Goal: Task Accomplishment & Management: Use online tool/utility

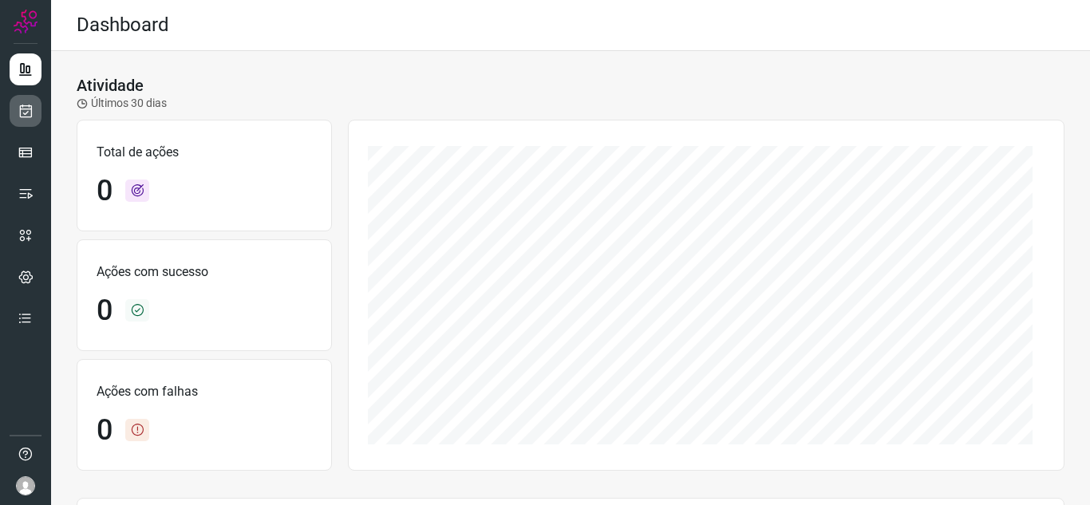
click at [33, 111] on icon at bounding box center [26, 111] width 17 height 16
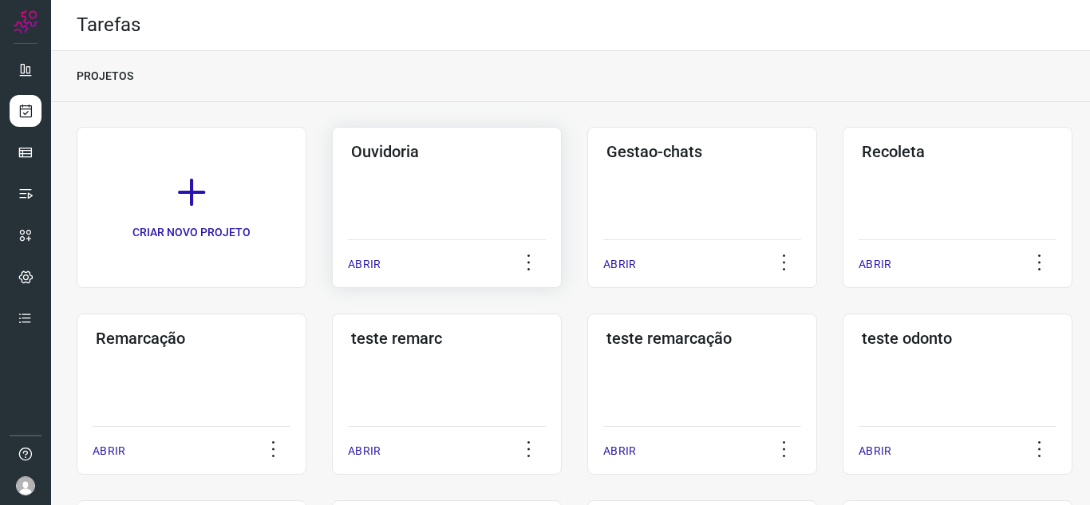
click at [374, 270] on p "ABRIR" at bounding box center [364, 264] width 33 height 17
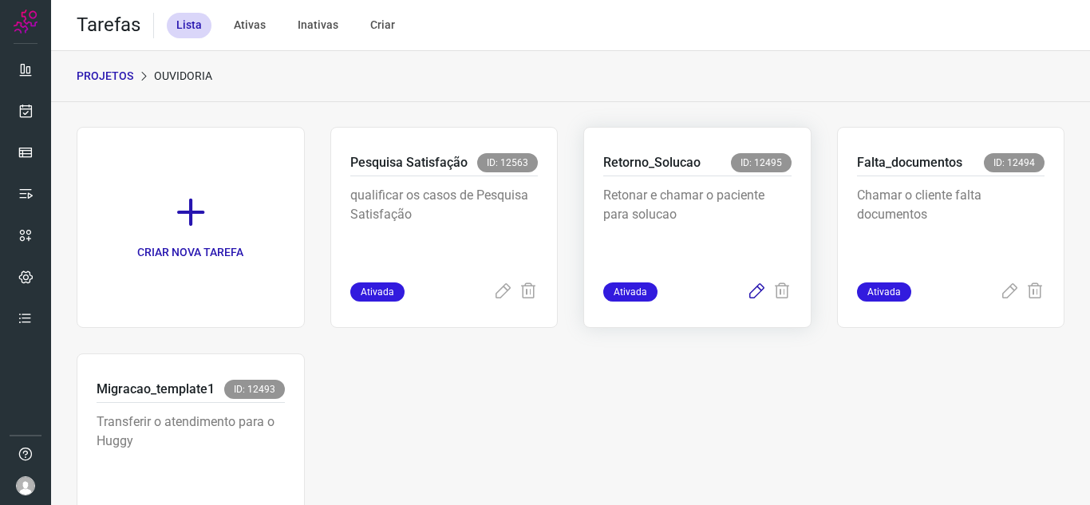
click at [748, 287] on icon at bounding box center [756, 292] width 19 height 19
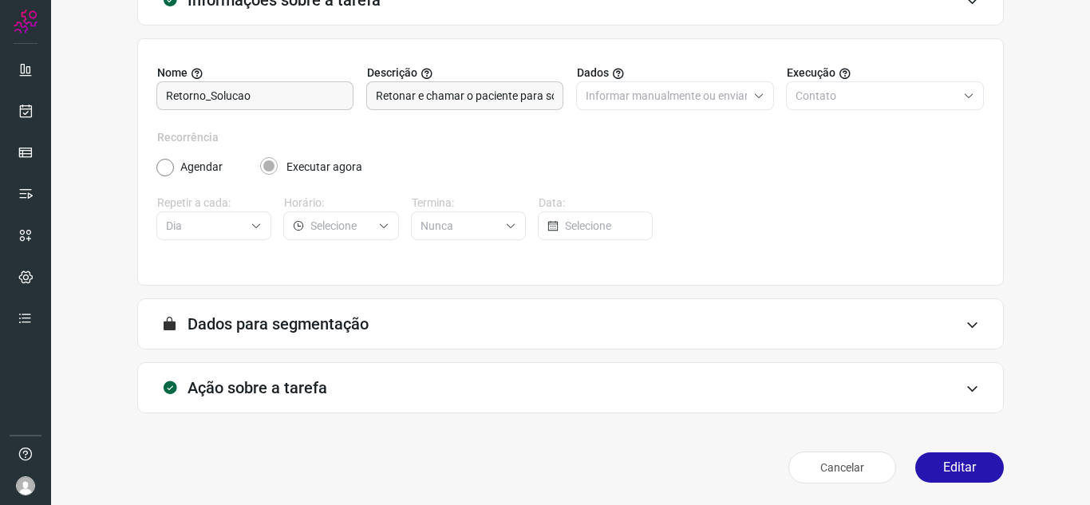
scroll to position [118, 0]
click at [945, 471] on button "Editar" at bounding box center [960, 467] width 89 height 30
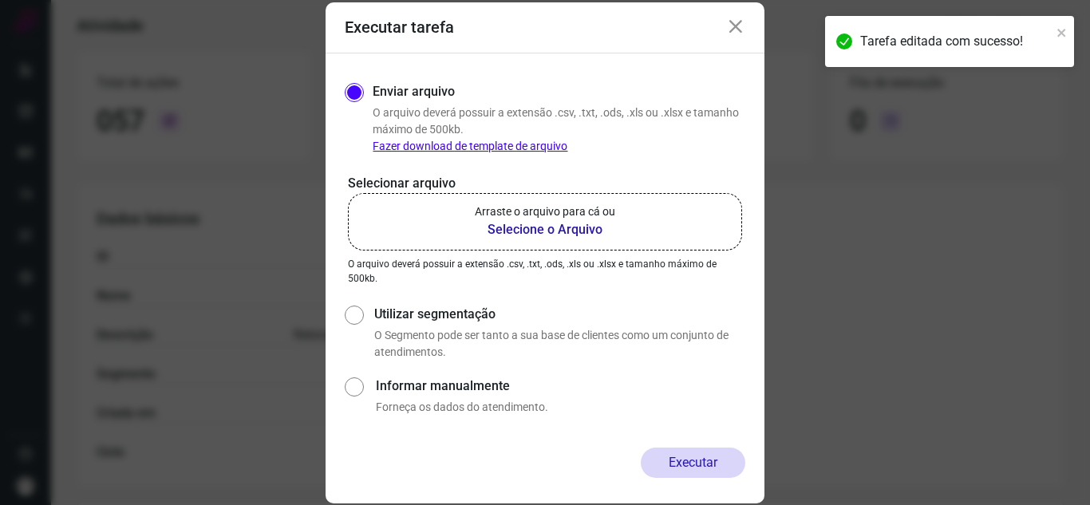
click at [555, 208] on p "Arraste o arquivo para cá ou" at bounding box center [545, 212] width 140 height 17
click at [0, 0] on input "Arraste o arquivo para cá ou Selecione o Arquivo" at bounding box center [0, 0] width 0 height 0
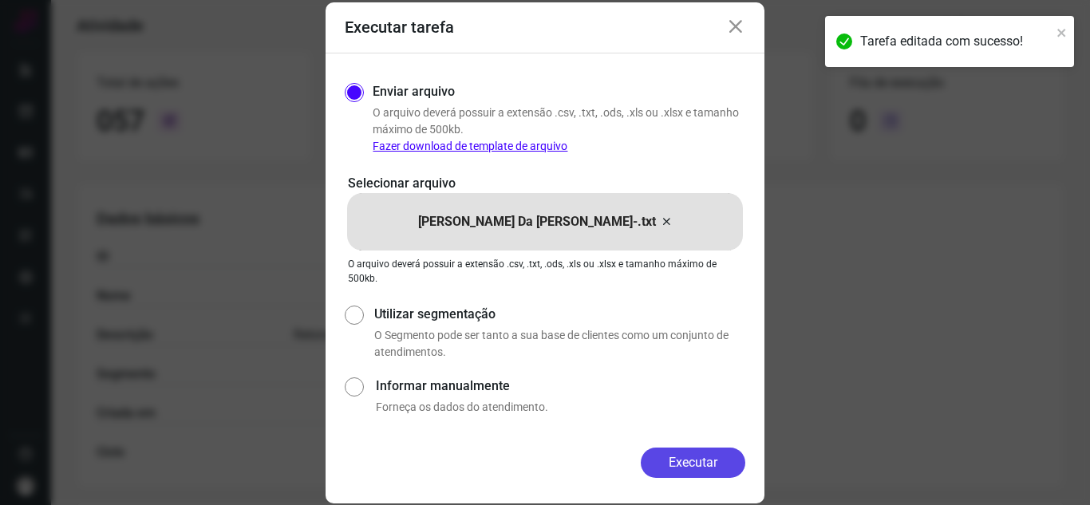
click at [714, 462] on button "Executar" at bounding box center [693, 463] width 105 height 30
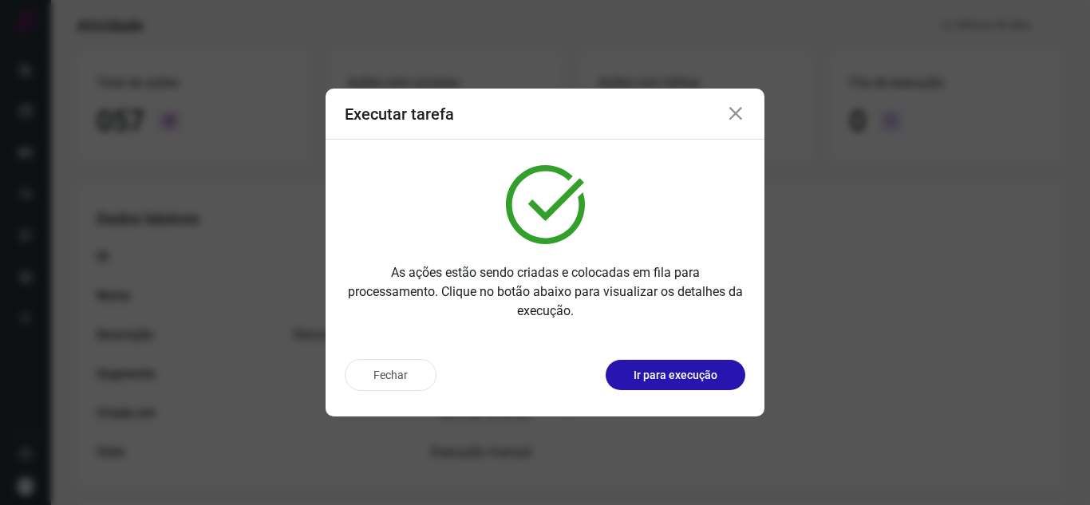
click at [724, 382] on button "Ir para execução" at bounding box center [676, 375] width 140 height 30
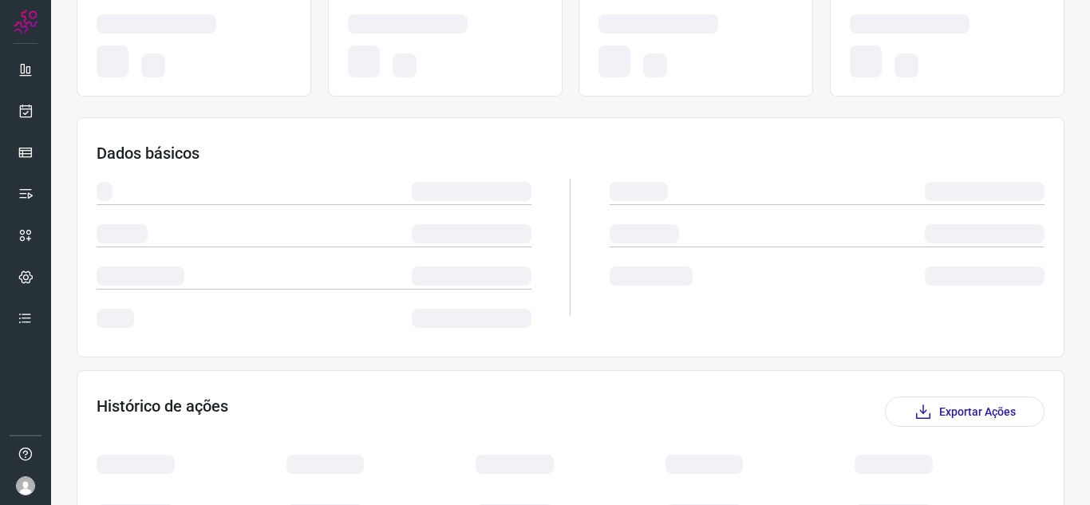
scroll to position [204, 0]
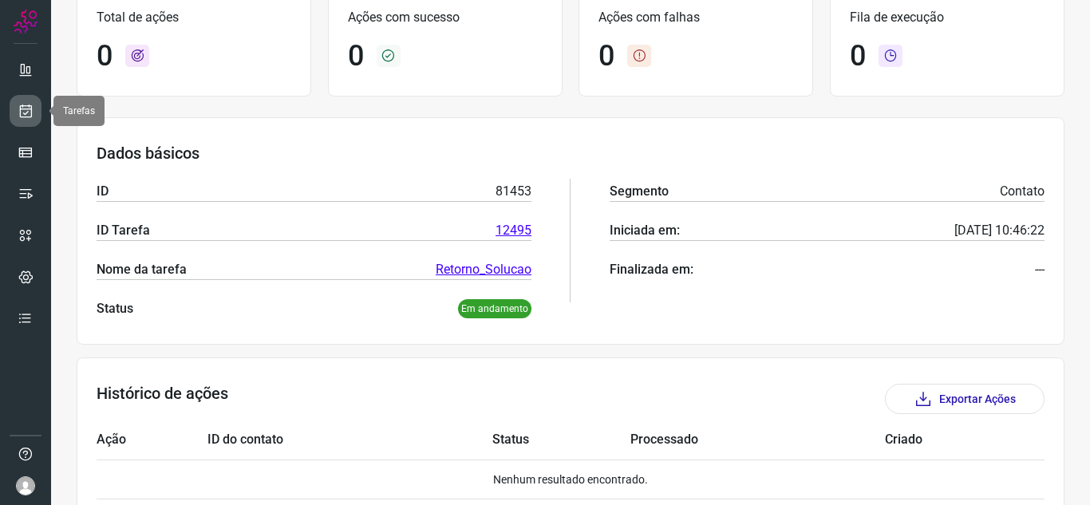
click at [22, 109] on icon at bounding box center [26, 111] width 17 height 16
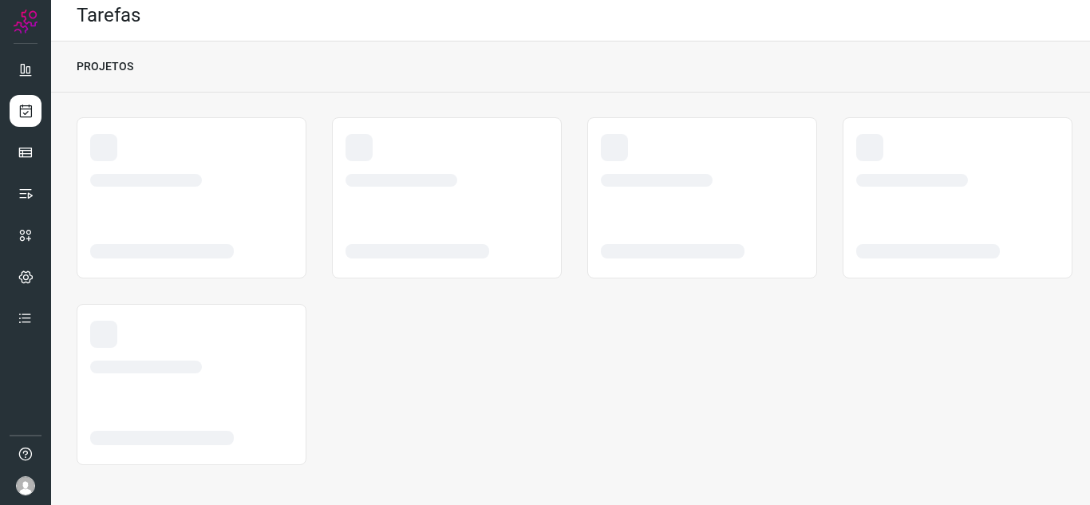
scroll to position [10, 0]
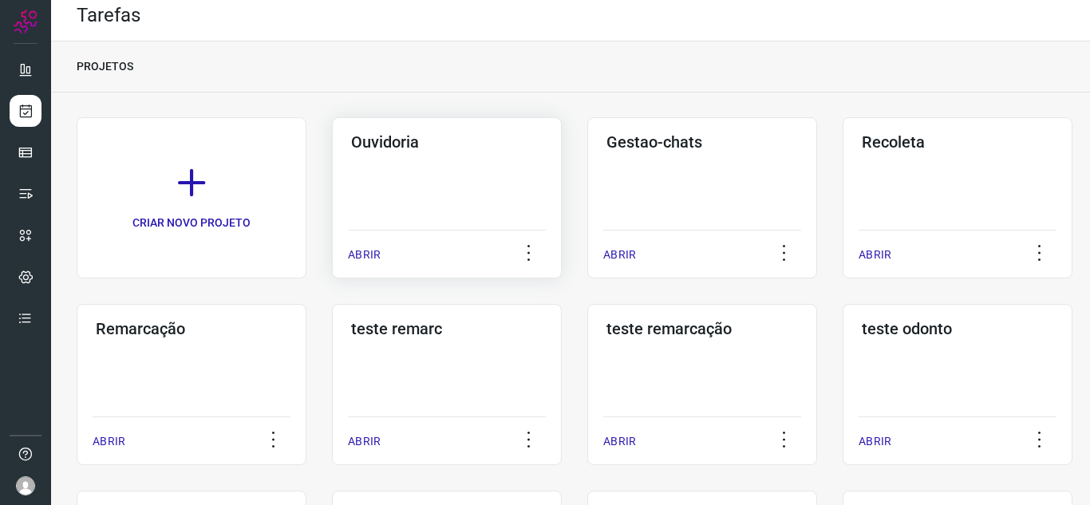
click at [368, 252] on p "ABRIR" at bounding box center [364, 255] width 33 height 17
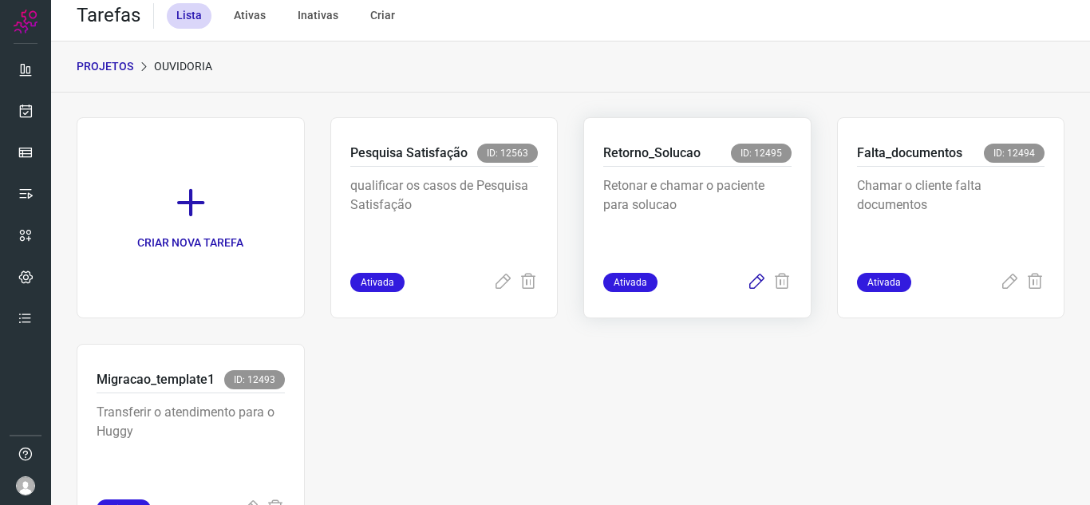
click at [747, 287] on icon at bounding box center [756, 282] width 19 height 19
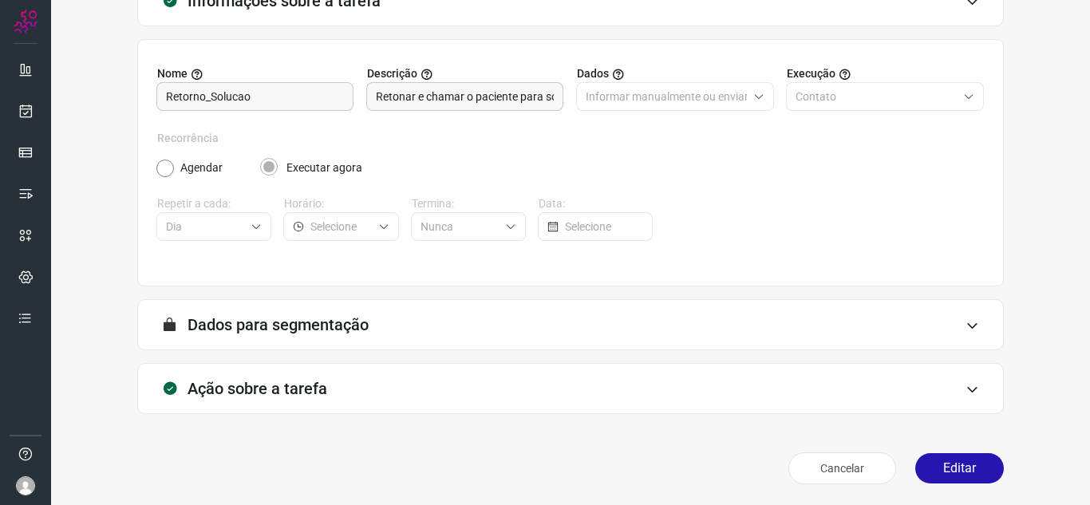
scroll to position [118, 0]
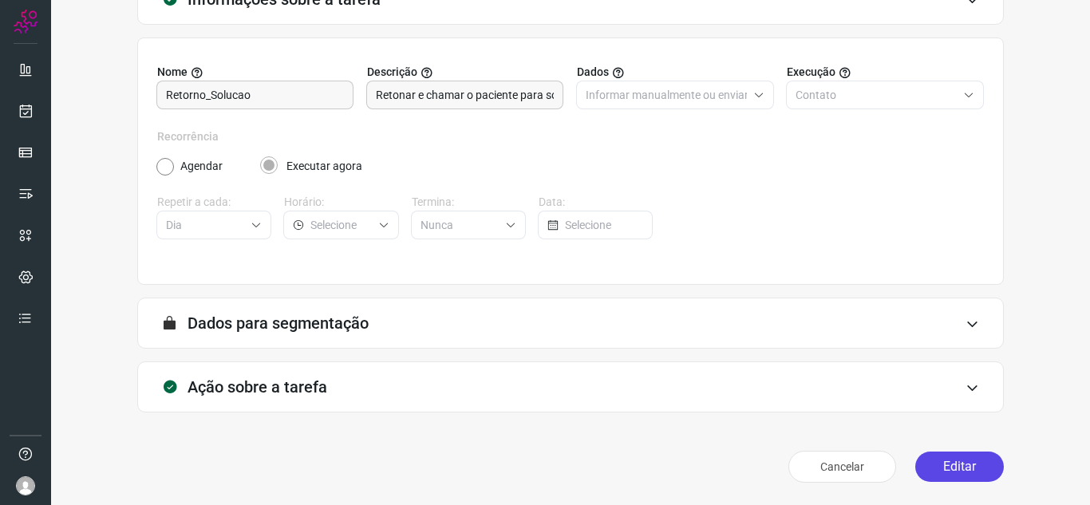
click at [924, 470] on button "Editar" at bounding box center [960, 467] width 89 height 30
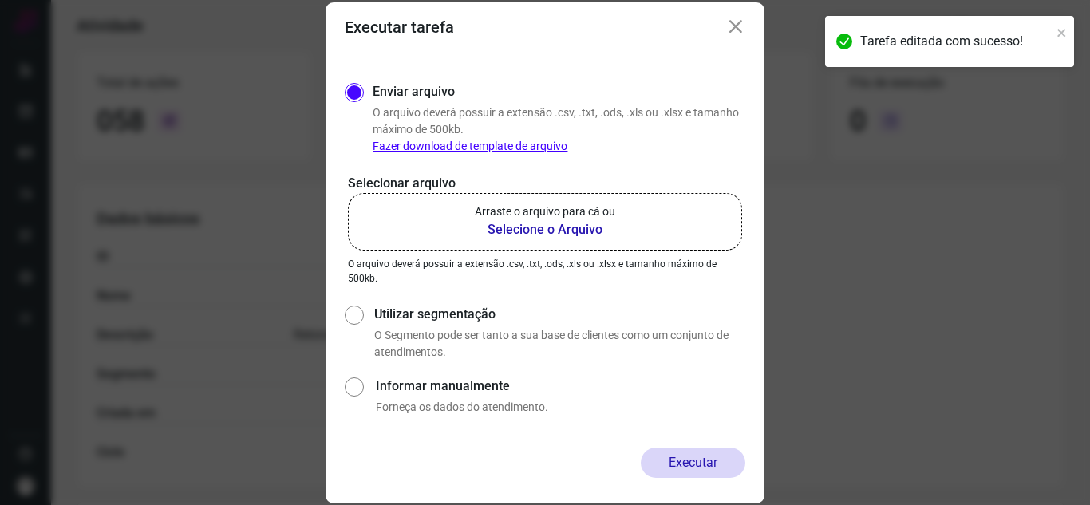
click at [599, 227] on b "Selecione o Arquivo" at bounding box center [545, 229] width 140 height 19
click at [0, 0] on input "Arraste o arquivo para cá ou Selecione o Arquivo" at bounding box center [0, 0] width 0 height 0
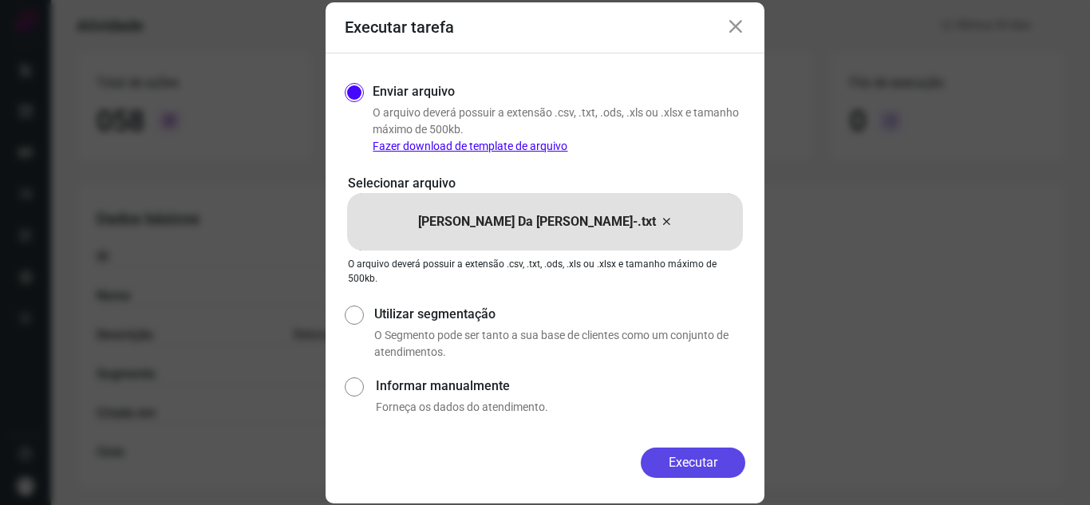
click at [688, 471] on button "Executar" at bounding box center [693, 463] width 105 height 30
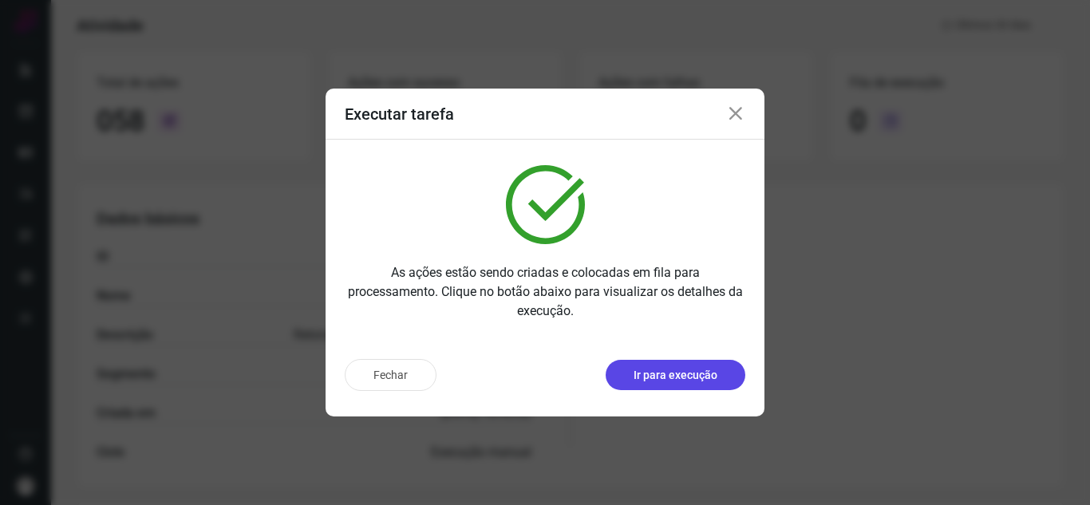
click at [713, 370] on p "Ir para execução" at bounding box center [676, 375] width 84 height 17
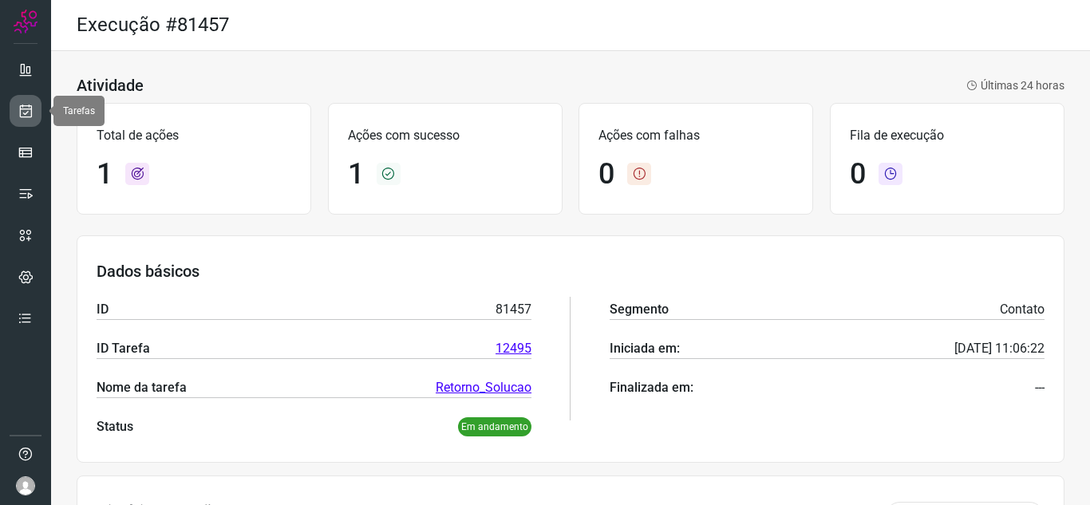
click at [22, 108] on icon at bounding box center [26, 111] width 17 height 16
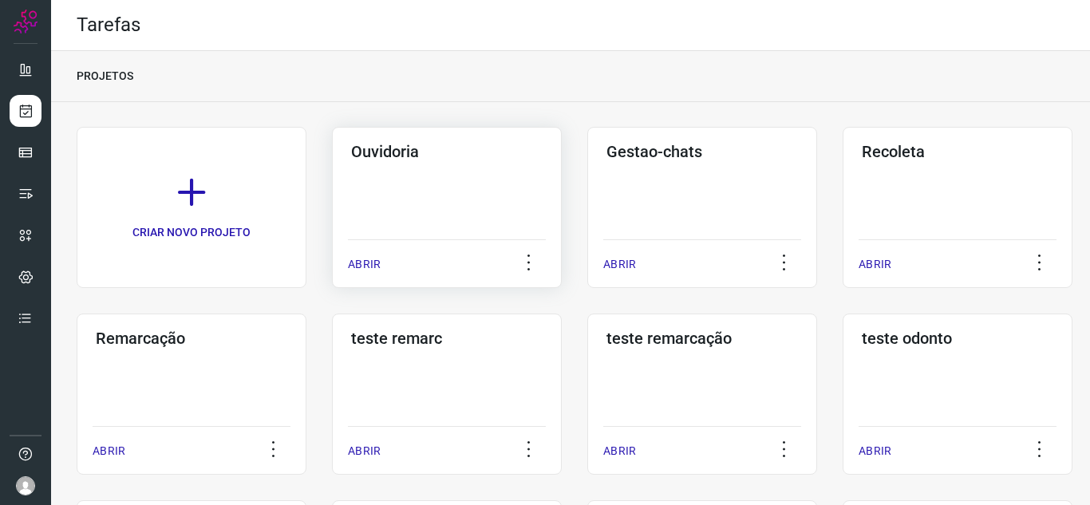
click at [371, 256] on p "ABRIR" at bounding box center [364, 264] width 33 height 17
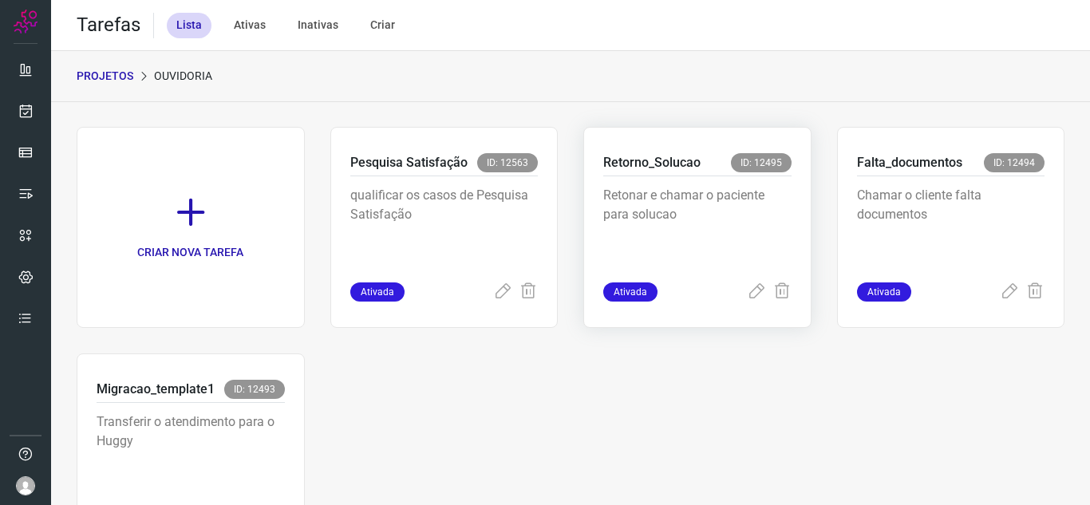
click at [734, 291] on div "Ativada" at bounding box center [697, 292] width 188 height 19
click at [750, 298] on icon at bounding box center [756, 292] width 19 height 19
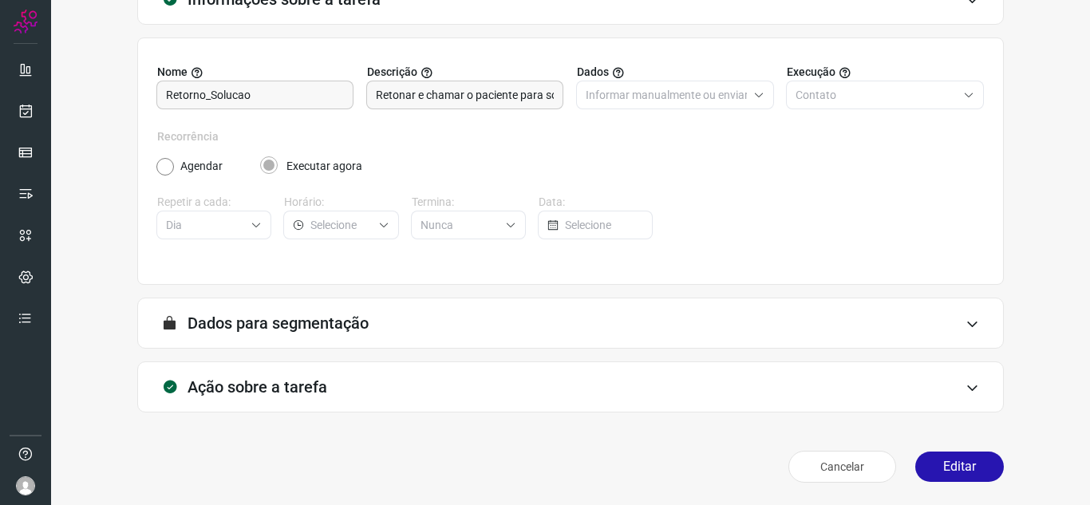
scroll to position [118, 0]
click at [951, 470] on button "Editar" at bounding box center [960, 467] width 89 height 30
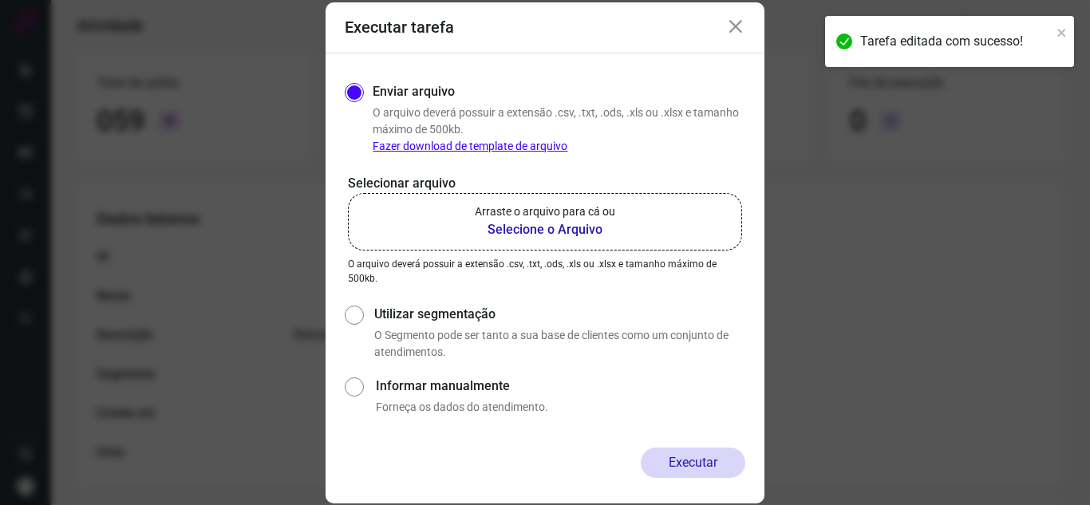
click at [501, 223] on b "Selecione o Arquivo" at bounding box center [545, 229] width 140 height 19
click at [0, 0] on input "Arraste o arquivo para cá ou Selecione o Arquivo" at bounding box center [0, 0] width 0 height 0
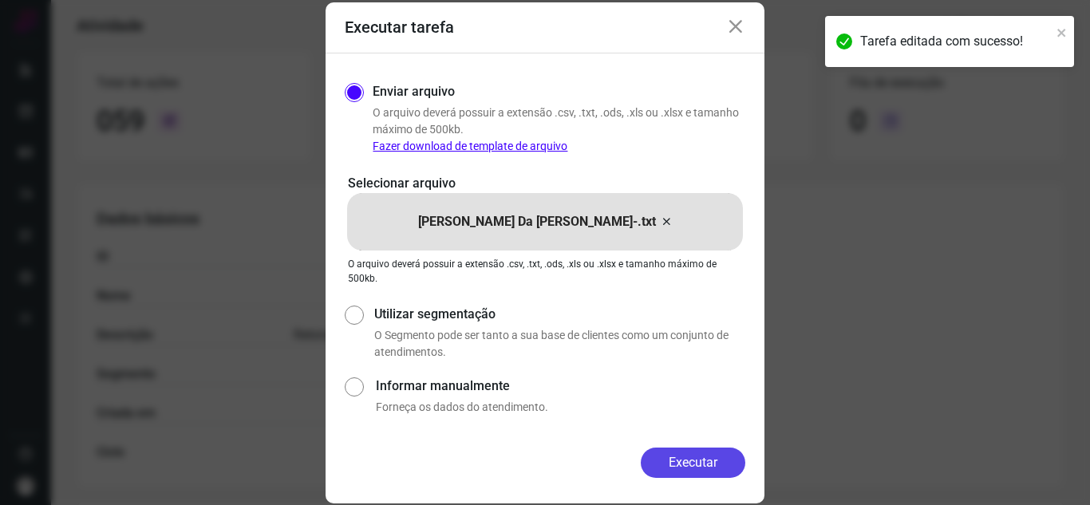
click at [701, 461] on button "Executar" at bounding box center [693, 463] width 105 height 30
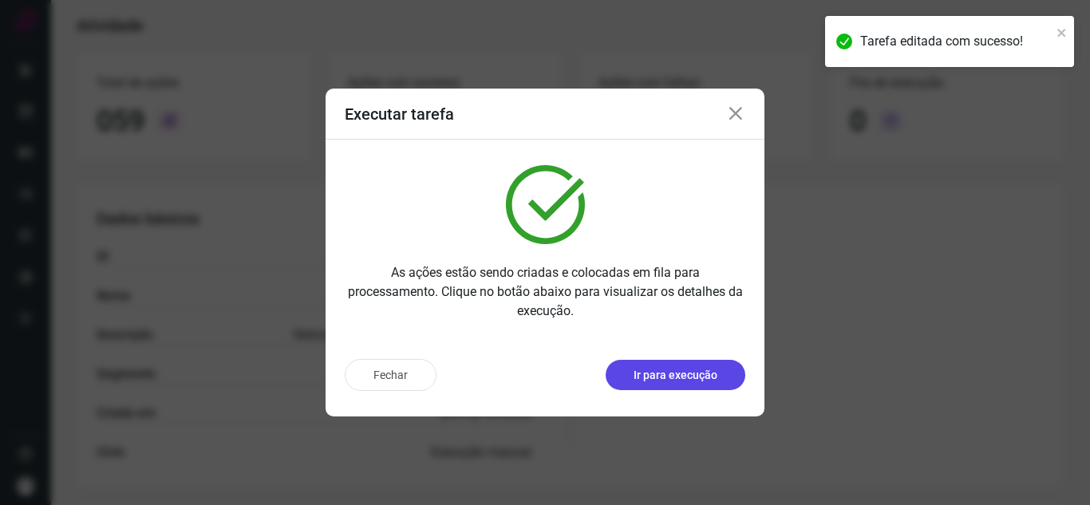
click at [706, 380] on p "Ir para execução" at bounding box center [676, 375] width 84 height 17
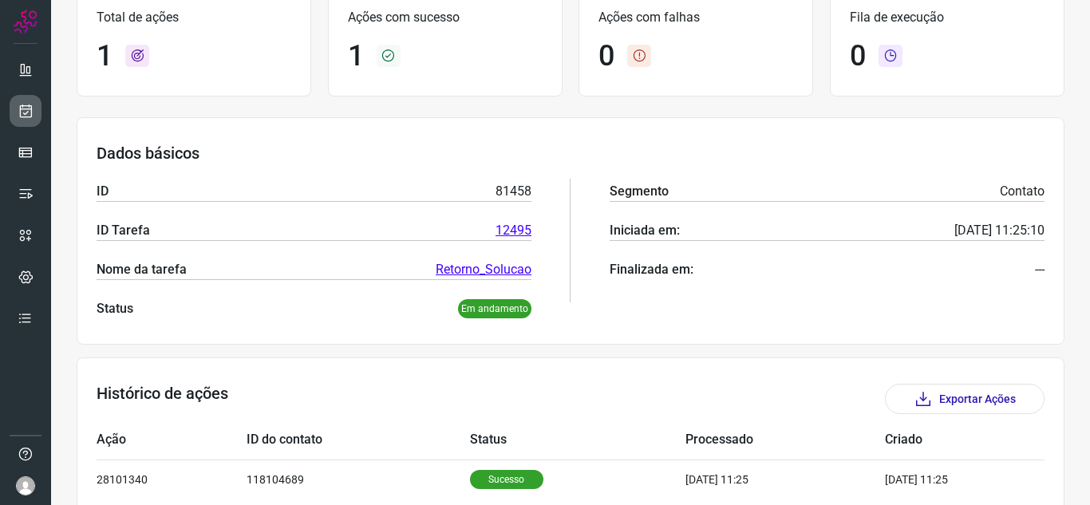
click at [41, 105] on div at bounding box center [25, 252] width 51 height 505
click at [38, 105] on link at bounding box center [26, 111] width 32 height 32
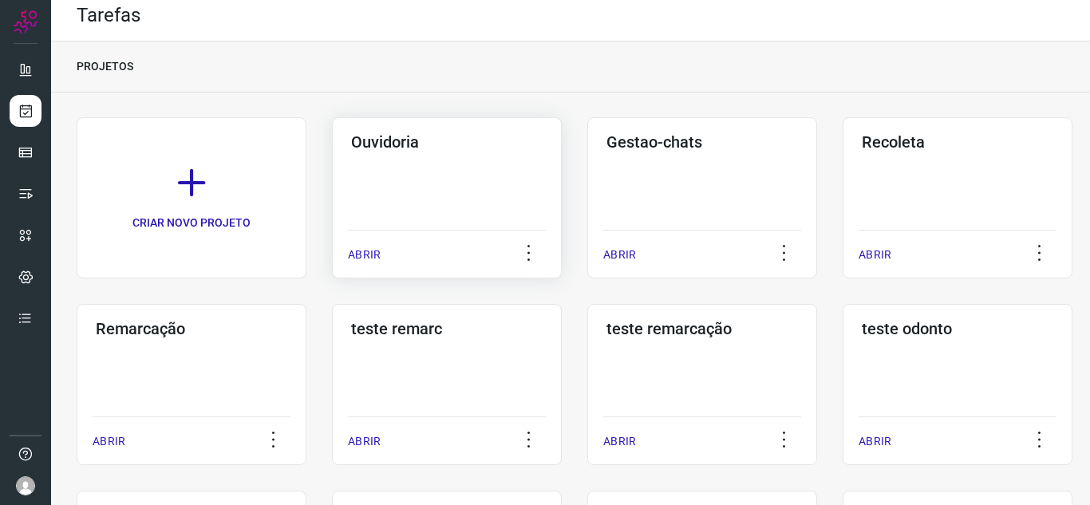
drag, startPoint x: 382, startPoint y: 255, endPoint x: 397, endPoint y: 255, distance: 15.2
click at [390, 253] on div "ABRIR" at bounding box center [447, 250] width 198 height 40
click at [369, 248] on p "ABRIR" at bounding box center [364, 255] width 33 height 17
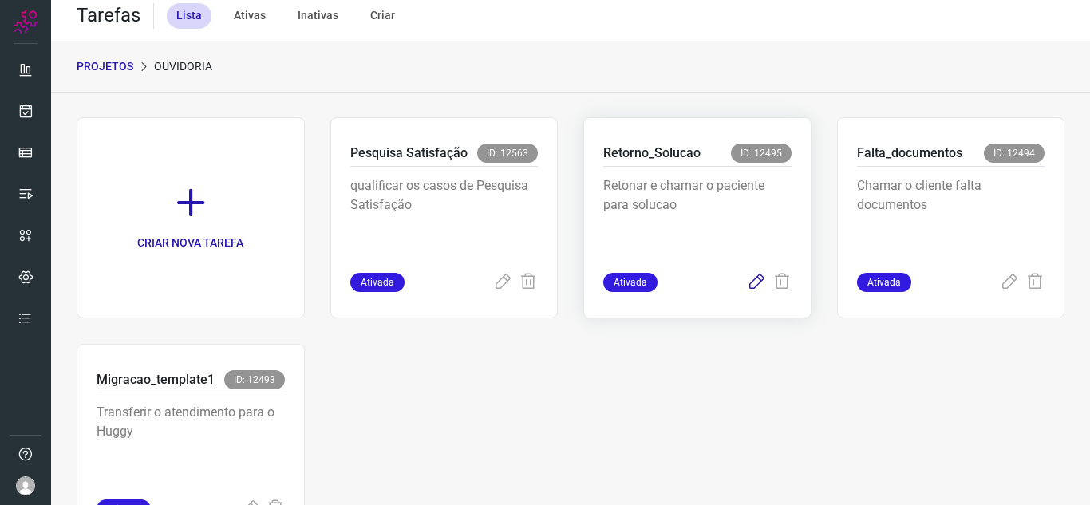
click at [747, 281] on icon at bounding box center [756, 282] width 19 height 19
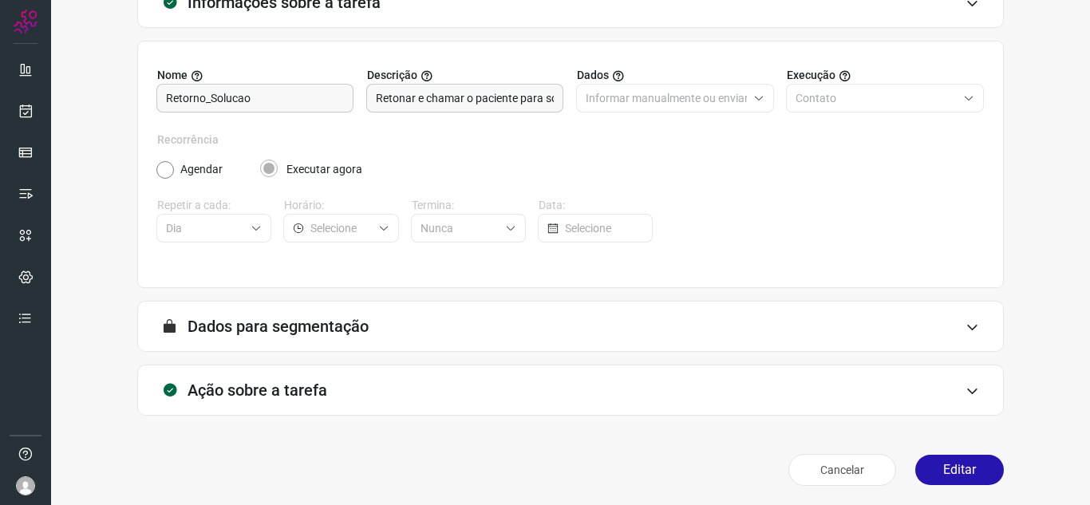
scroll to position [118, 0]
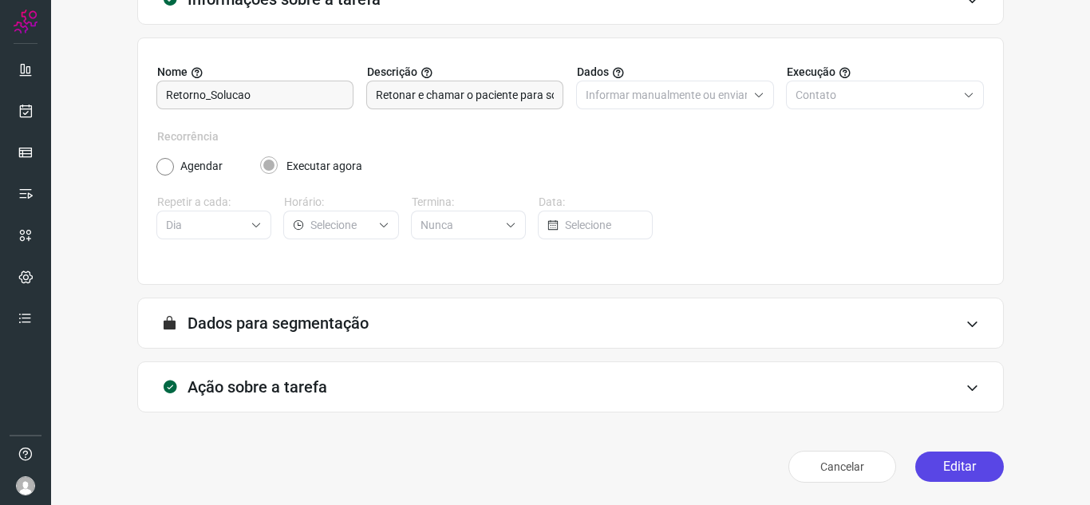
click at [928, 456] on button "Editar" at bounding box center [960, 467] width 89 height 30
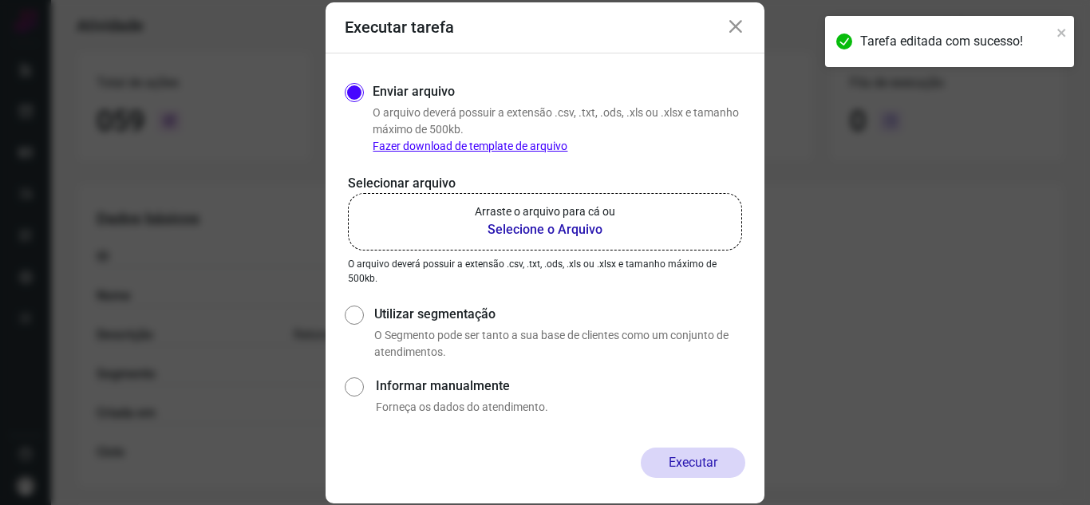
click at [533, 242] on label "Arraste o arquivo para cá ou Selecione o Arquivo" at bounding box center [545, 221] width 394 height 57
click at [0, 0] on input "Arraste o arquivo para cá ou Selecione o Arquivo" at bounding box center [0, 0] width 0 height 0
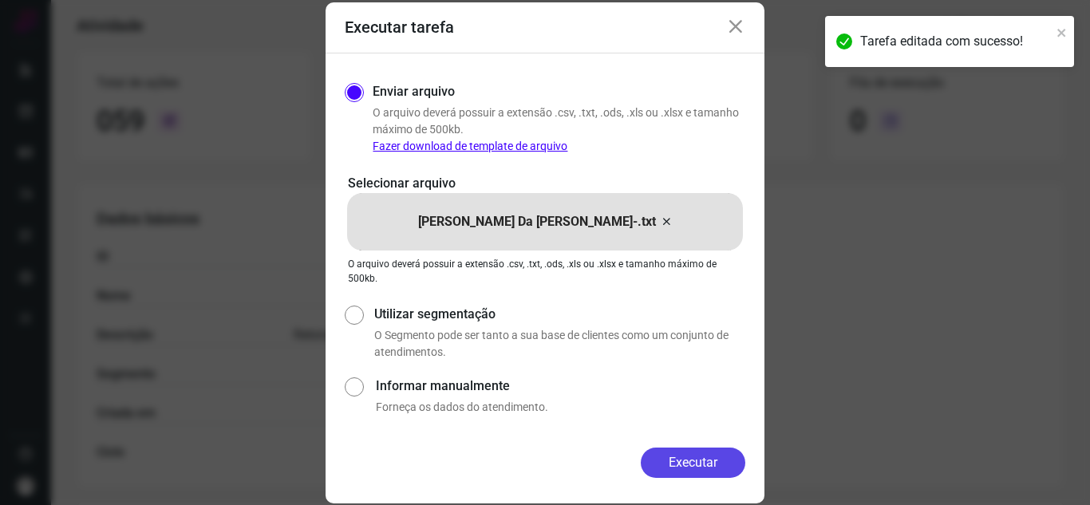
click at [710, 469] on button "Executar" at bounding box center [693, 463] width 105 height 30
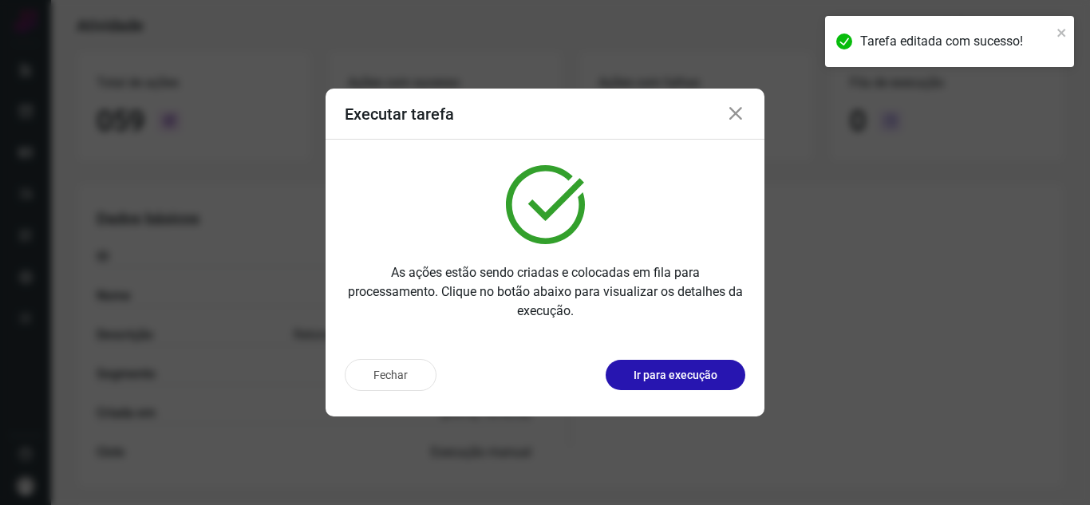
drag, startPoint x: 704, startPoint y: 387, endPoint x: 695, endPoint y: 390, distance: 9.3
click at [695, 390] on div "Fechar Ir para execução" at bounding box center [545, 375] width 401 height 32
click at [740, 372] on button "Ir para execução" at bounding box center [676, 375] width 140 height 30
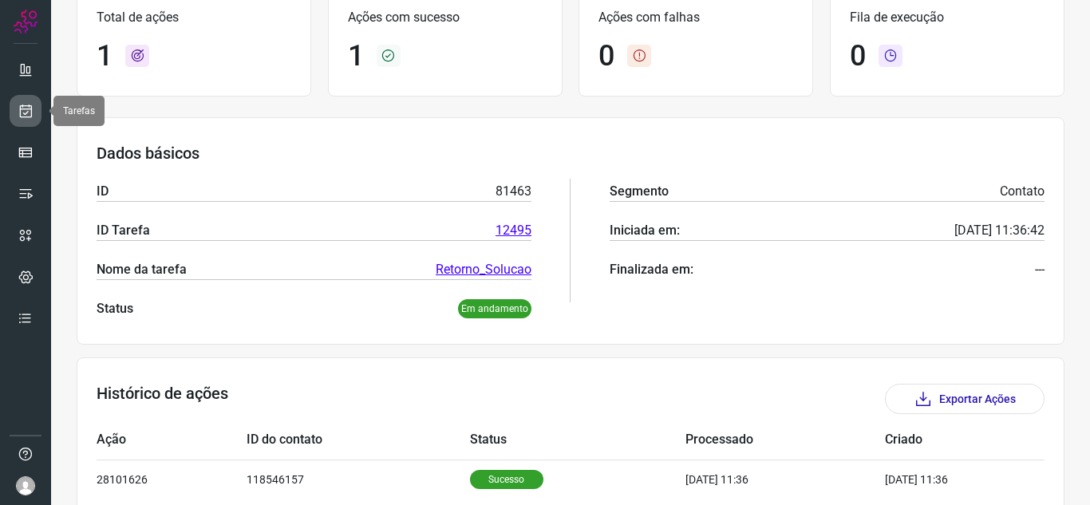
click at [18, 113] on icon at bounding box center [26, 111] width 17 height 16
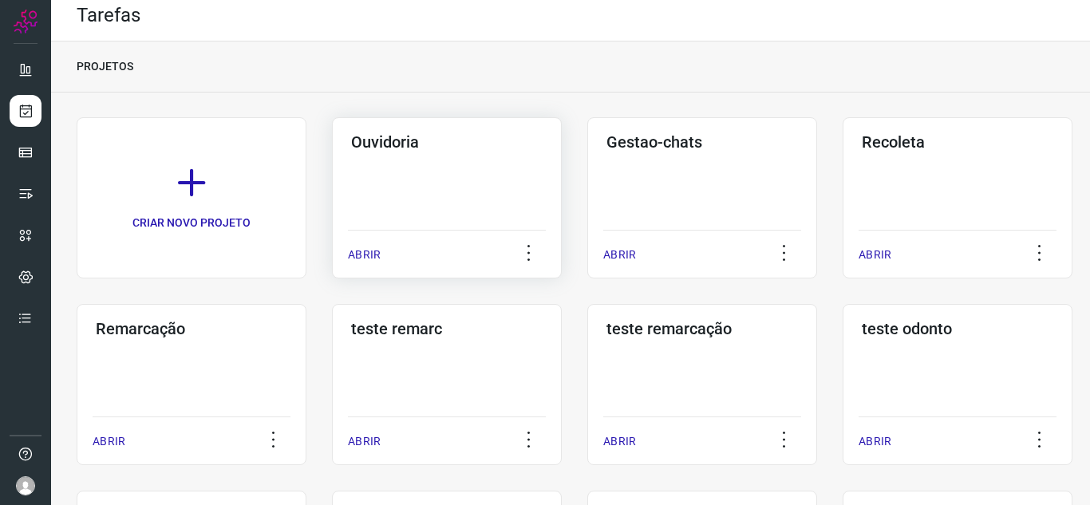
click at [348, 259] on p "ABRIR" at bounding box center [364, 255] width 33 height 17
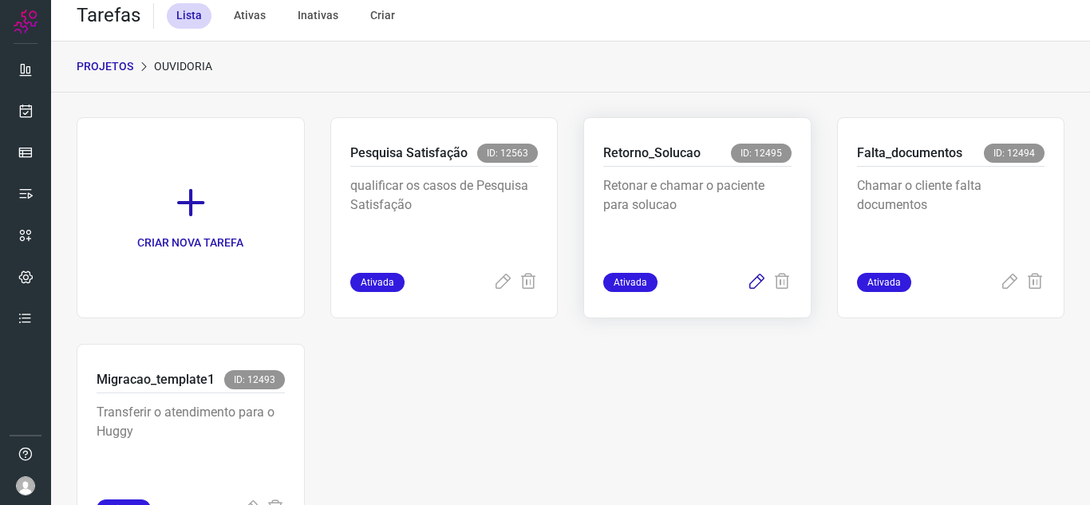
click at [753, 287] on icon at bounding box center [756, 282] width 19 height 19
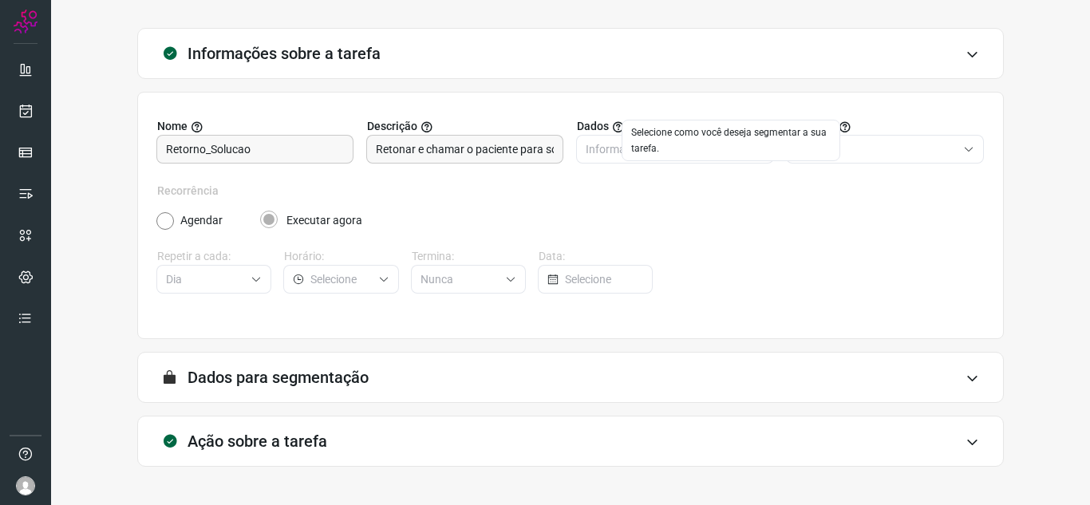
scroll to position [118, 0]
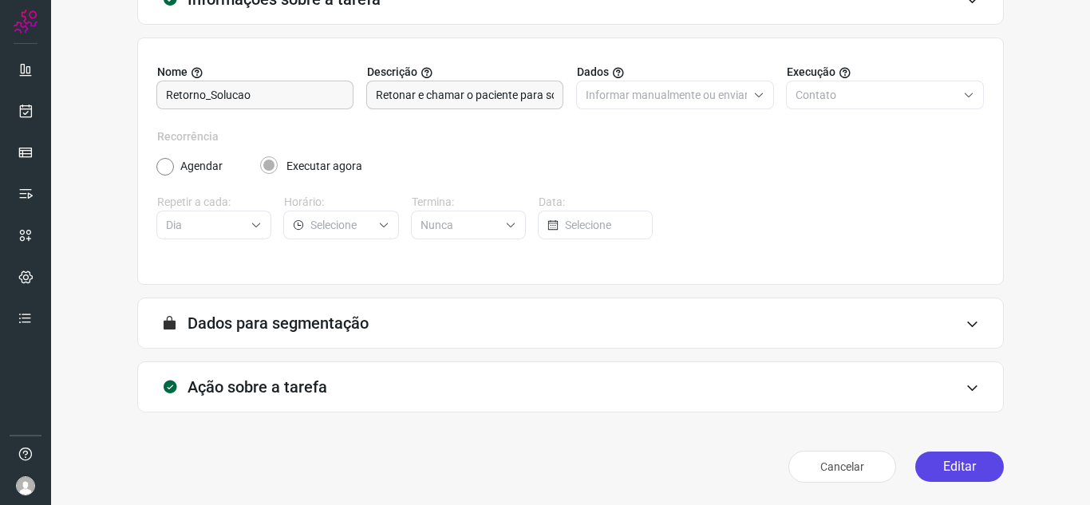
click at [955, 462] on button "Editar" at bounding box center [960, 467] width 89 height 30
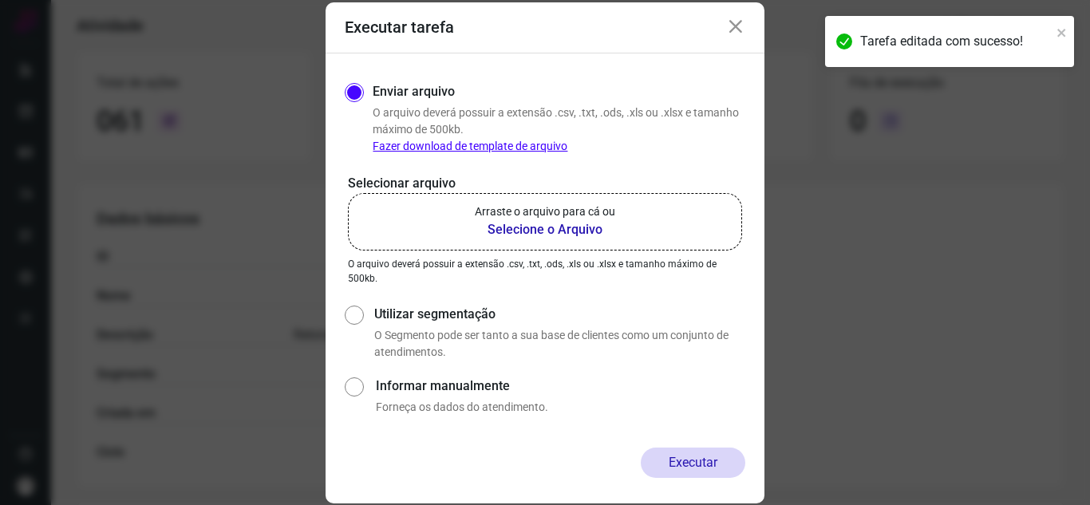
click at [508, 232] on b "Selecione o Arquivo" at bounding box center [545, 229] width 140 height 19
click at [0, 0] on input "Arraste o arquivo para cá ou Selecione o Arquivo" at bounding box center [0, 0] width 0 height 0
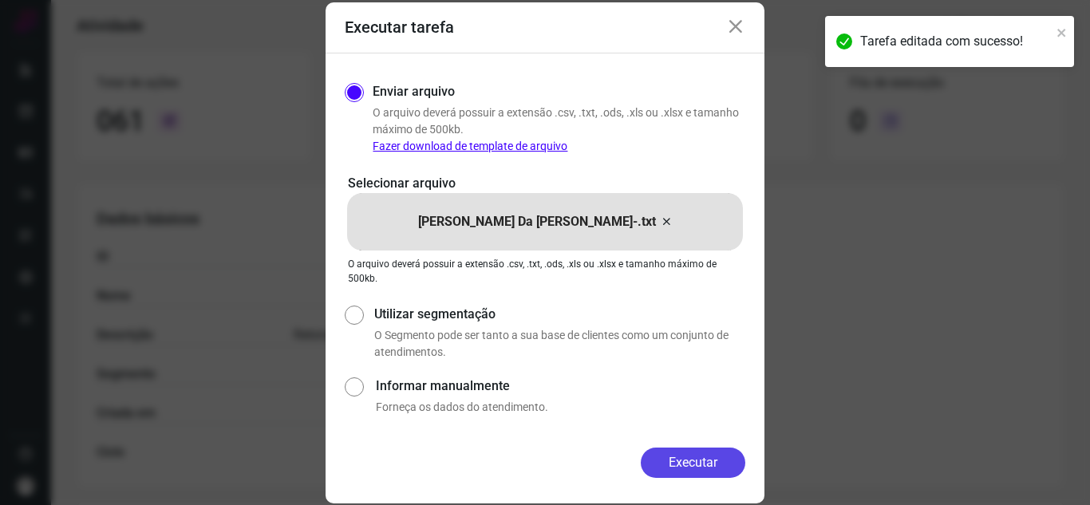
click at [683, 459] on button "Executar" at bounding box center [693, 463] width 105 height 30
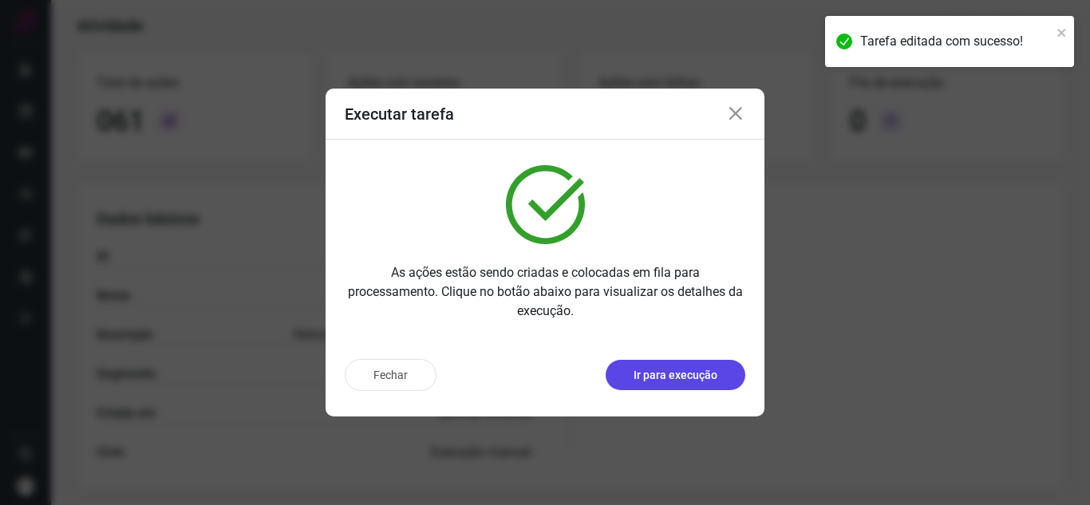
click at [711, 381] on p "Ir para execução" at bounding box center [676, 375] width 84 height 17
